Goal: Check status: Check status

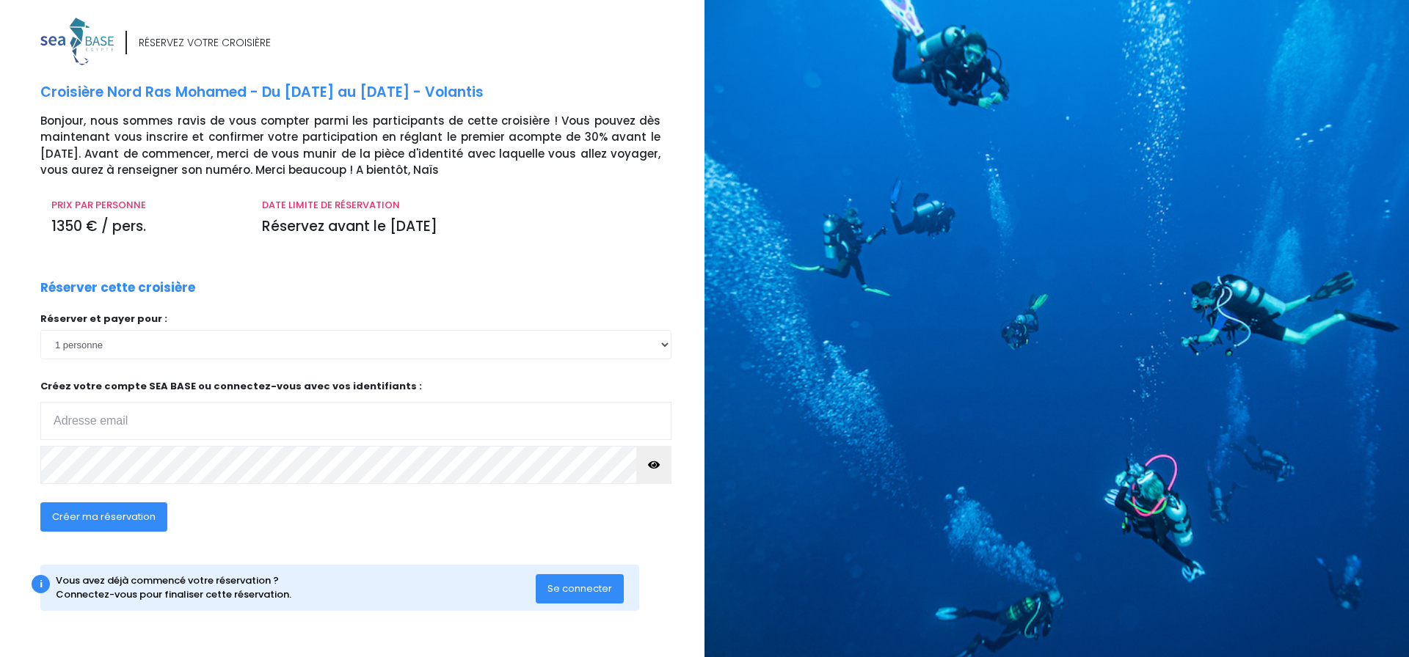
click at [482, 263] on div "RÉSERVEZ VOTRE CROISIÈRE Croisière Nord Ras Mohamed - Du 17/10/26 au 24/10/26 -…" at bounding box center [366, 329] width 675 height 623
click at [348, 247] on div "RÉSERVEZ VOTRE CROISIÈRE Croisière Nord Ras Mohamed - Du 17/10/26 au 24/10/26 -…" at bounding box center [366, 329] width 675 height 623
click at [615, 418] on input "email" at bounding box center [355, 421] width 631 height 38
type input "steph_jolly@yahoo.fr"
click at [560, 589] on span "Se connecter" at bounding box center [579, 589] width 65 height 14
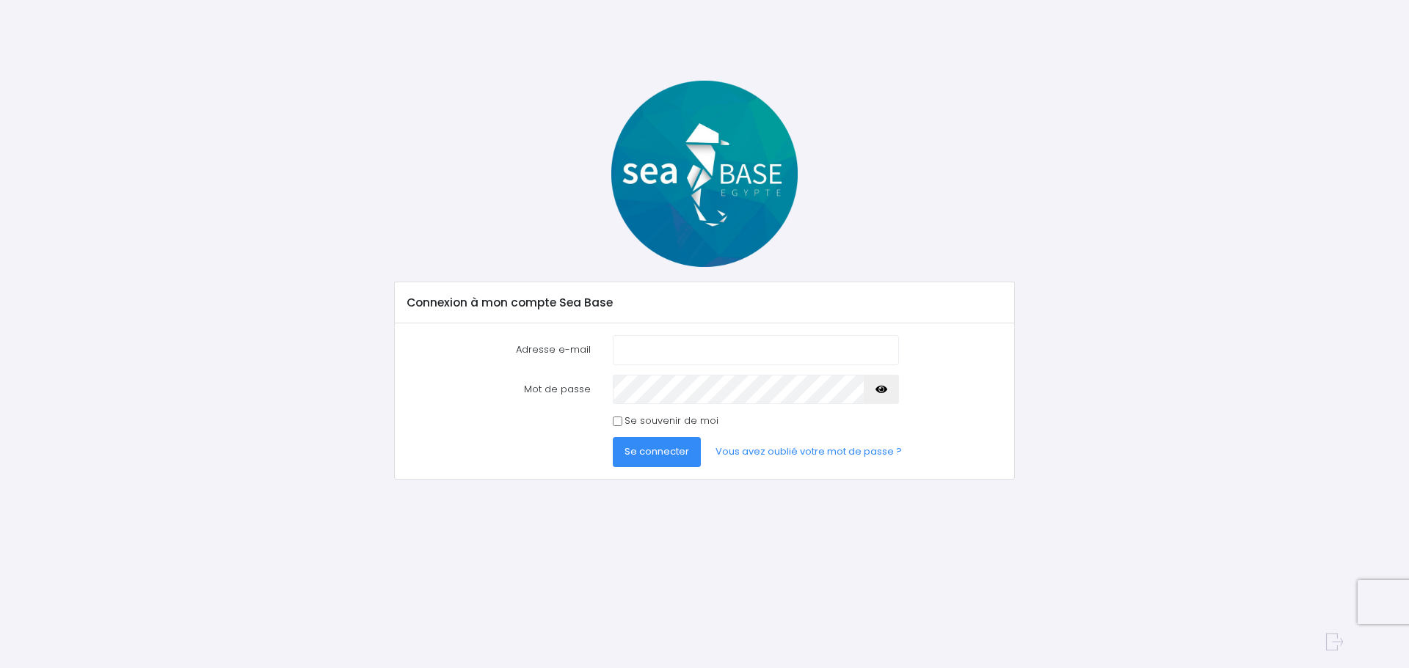
type input "steph_jolly@yahoo.fr"
click at [637, 464] on button "Se connecter" at bounding box center [657, 451] width 88 height 29
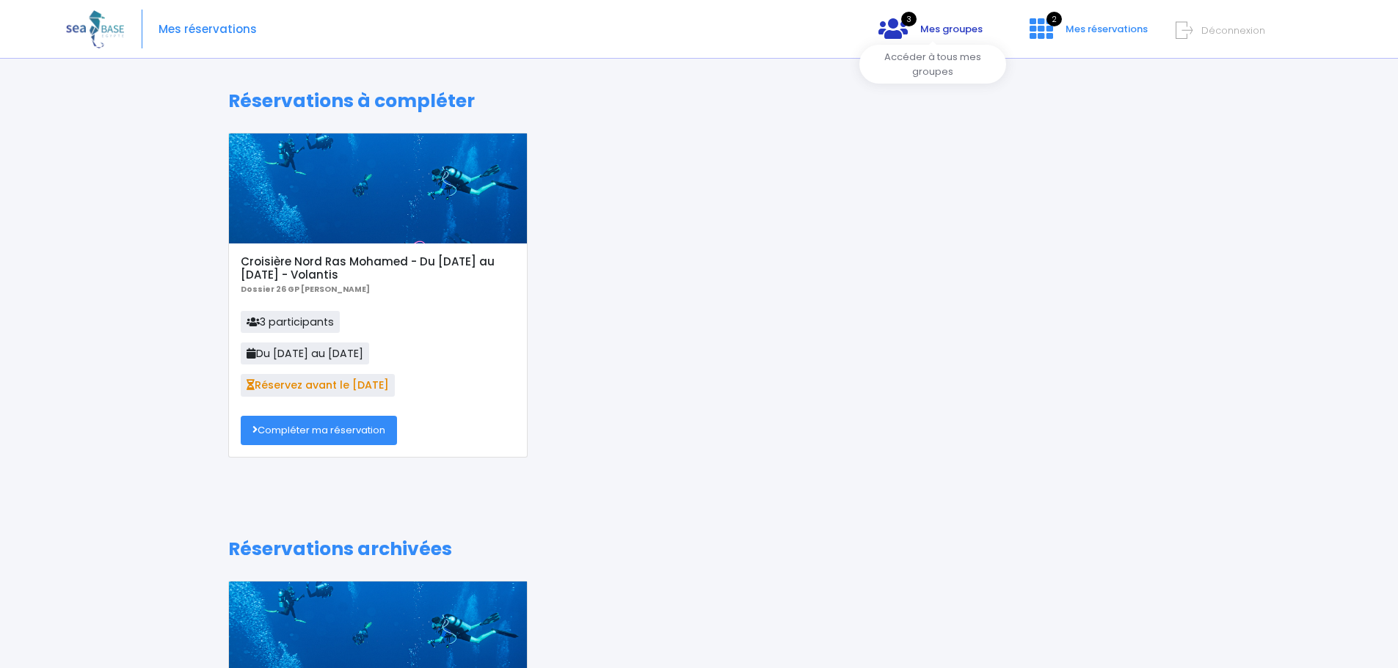
click at [946, 26] on span "Mes groupes" at bounding box center [951, 29] width 62 height 14
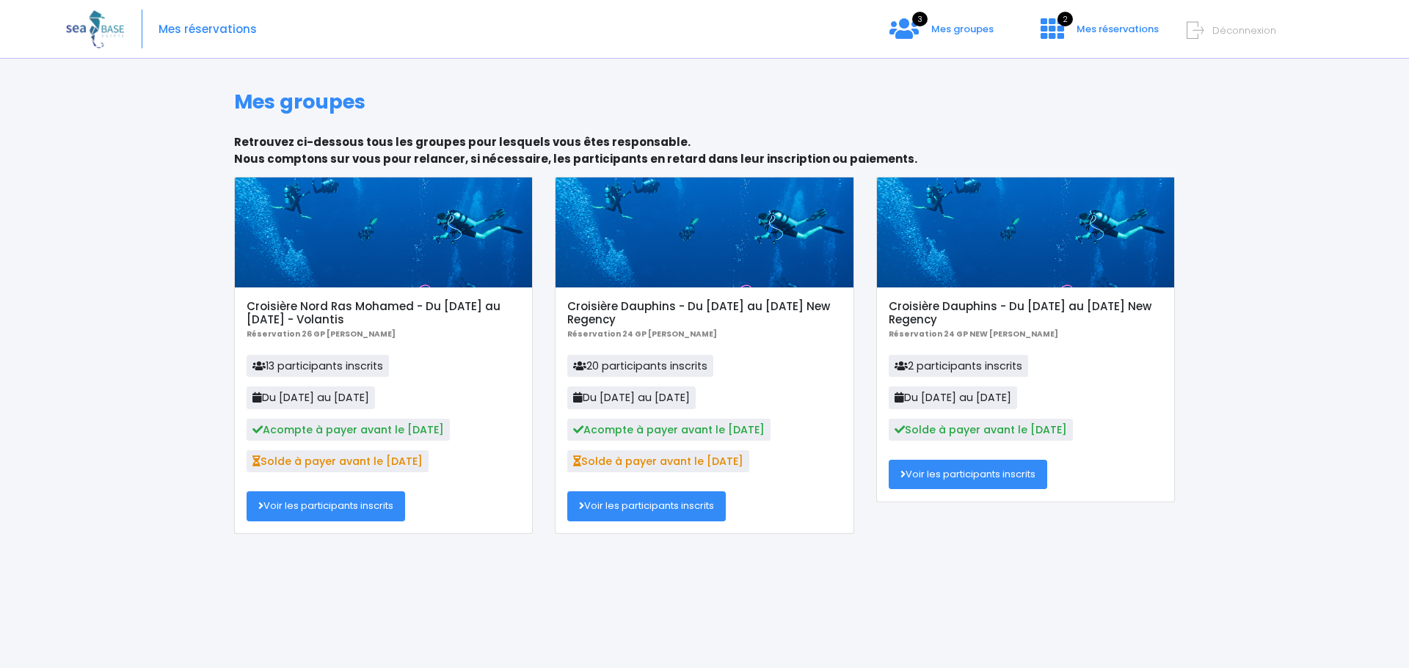
click at [351, 505] on link "Voir les participants inscrits" at bounding box center [325, 506] width 158 height 29
